Goal: Find specific page/section: Find specific page/section

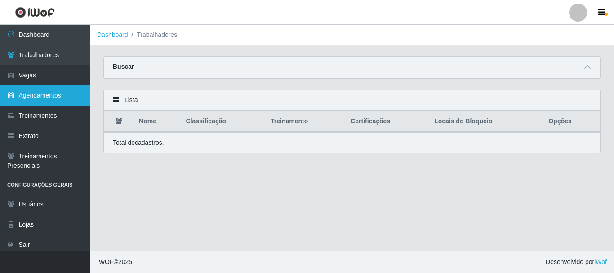
click at [31, 90] on link "Agendamentos" at bounding box center [45, 95] width 90 height 20
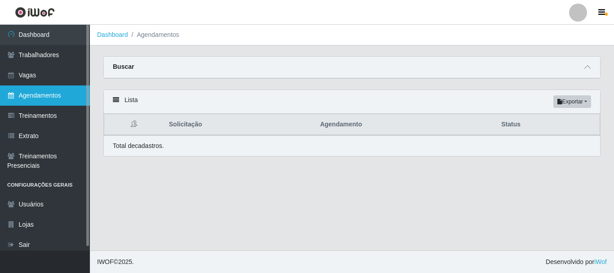
click at [31, 96] on link "Agendamentos" at bounding box center [45, 95] width 90 height 20
click at [77, 92] on link "Agendamentos" at bounding box center [45, 95] width 90 height 20
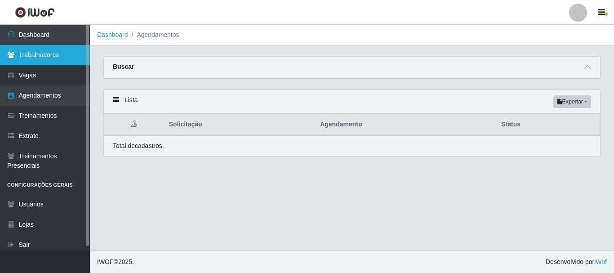
click at [42, 53] on link "Trabalhadores" at bounding box center [45, 55] width 90 height 20
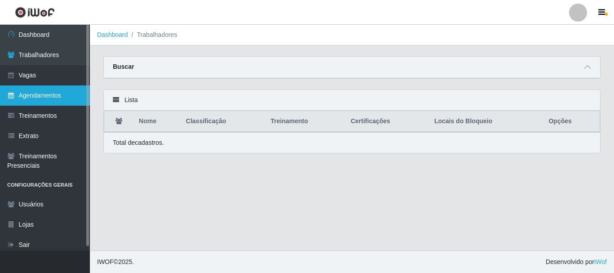
click at [36, 96] on link "Agendamentos" at bounding box center [45, 95] width 90 height 20
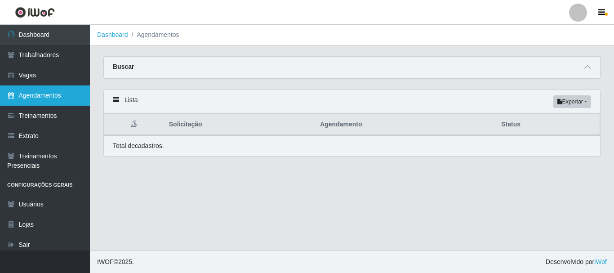
click at [65, 98] on link "Agendamentos" at bounding box center [45, 95] width 90 height 20
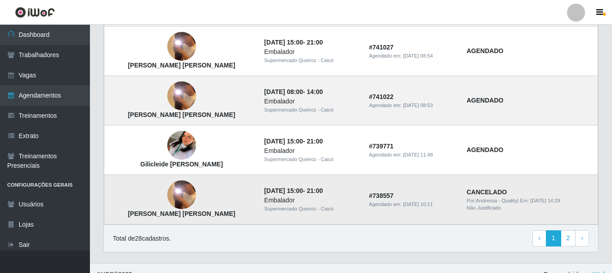
scroll to position [666, 0]
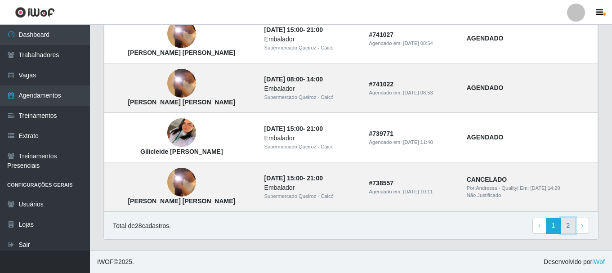
click at [568, 227] on link "2" at bounding box center [568, 226] width 15 height 16
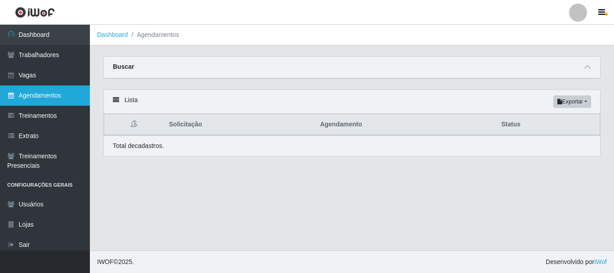
click at [58, 96] on link "Agendamentos" at bounding box center [45, 95] width 90 height 20
click at [50, 93] on link "Agendamentos" at bounding box center [45, 95] width 90 height 20
click at [54, 94] on link "Agendamentos" at bounding box center [45, 95] width 90 height 20
